Goal: Answer question/provide support

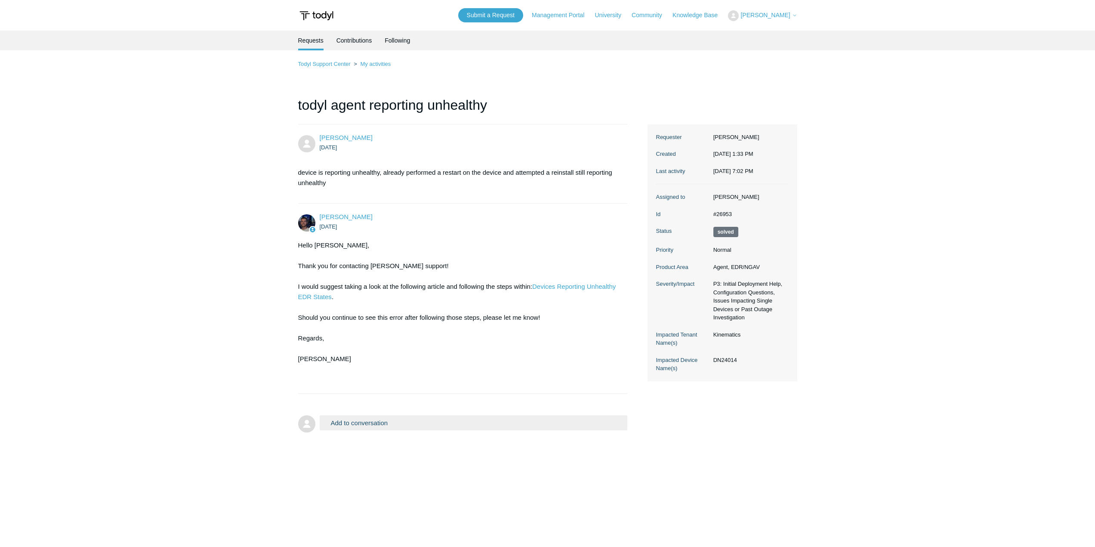
click at [481, 418] on button "Add to conversation" at bounding box center [474, 422] width 308 height 15
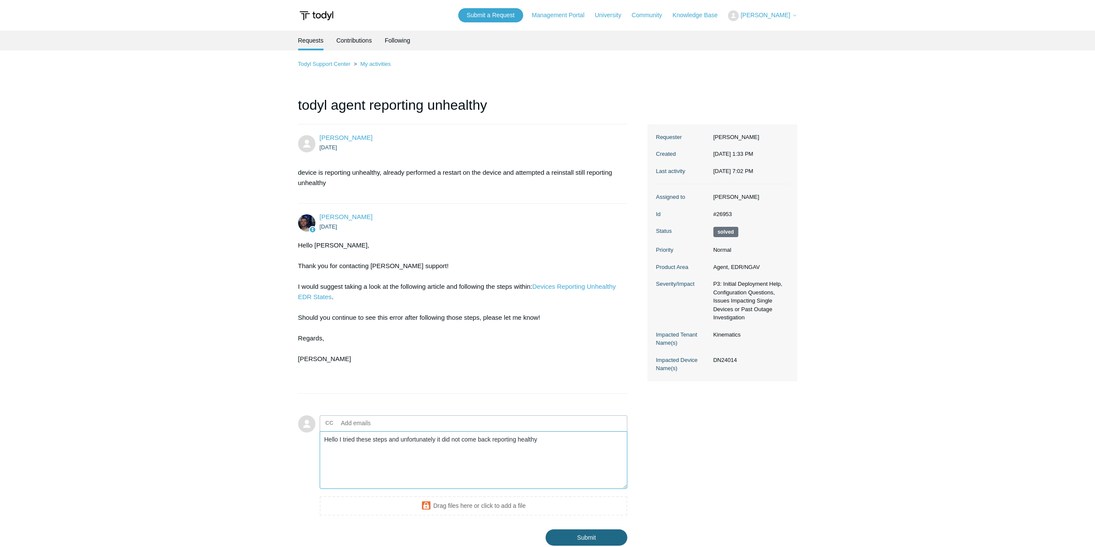
type textarea "Hello I tried these steps and unfortunately it did not come back reporting heal…"
click at [608, 541] on input "Submit" at bounding box center [586, 537] width 82 height 17
